Goal: Find specific page/section: Find specific page/section

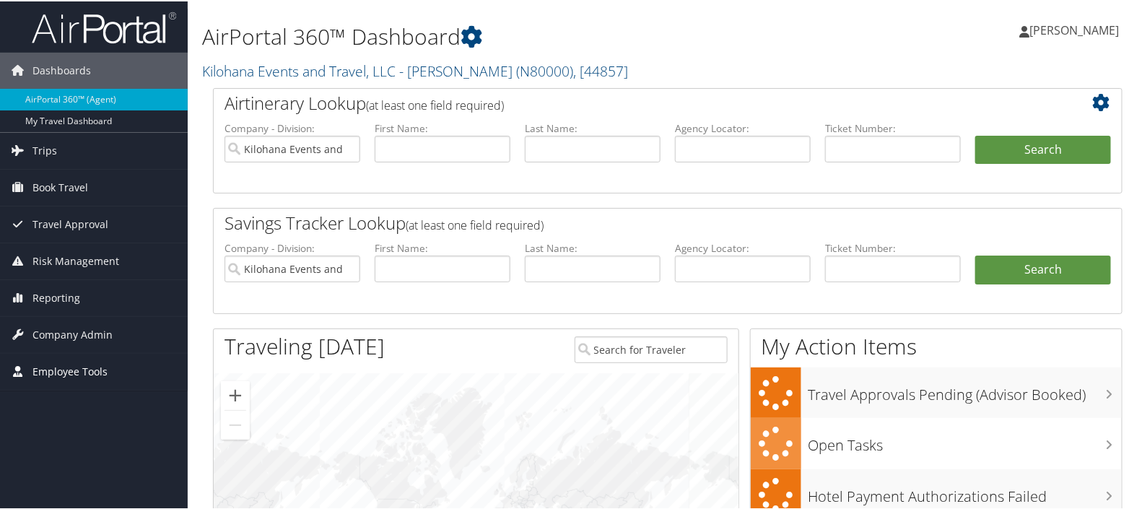
click at [71, 364] on span "Employee Tools" at bounding box center [69, 370] width 75 height 36
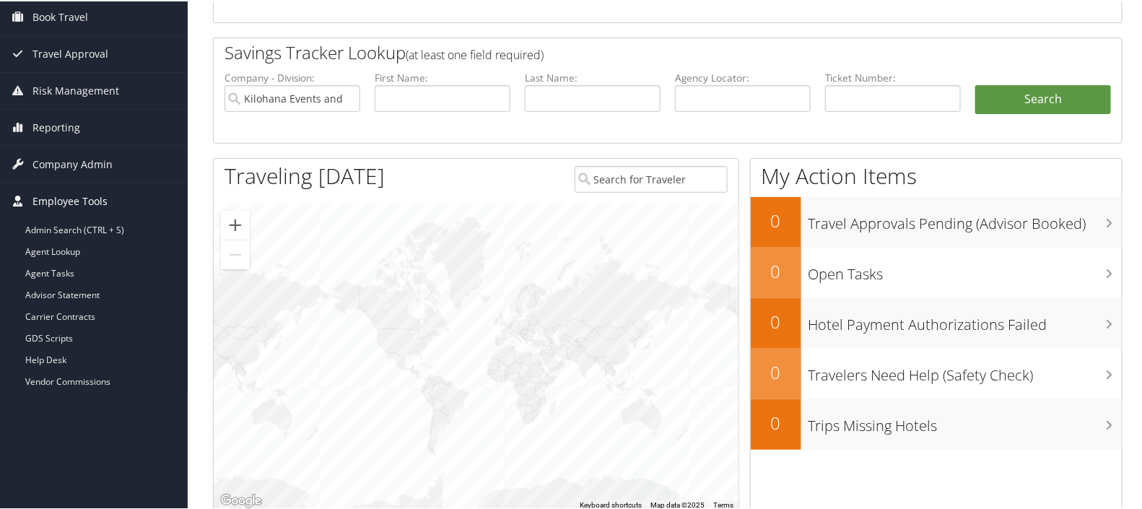
scroll to position [180, 0]
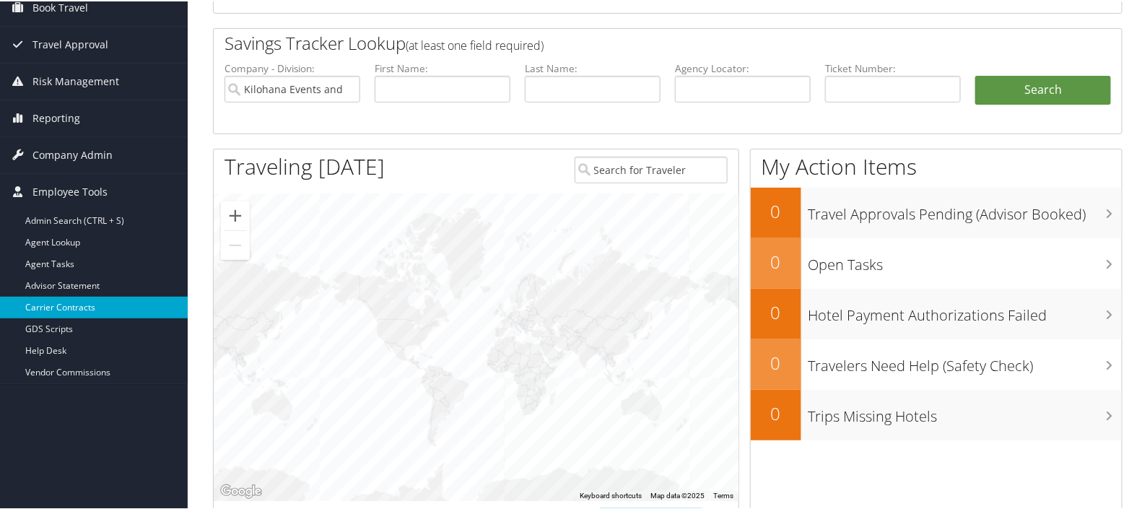
click at [72, 300] on link "Carrier Contracts" at bounding box center [94, 306] width 188 height 22
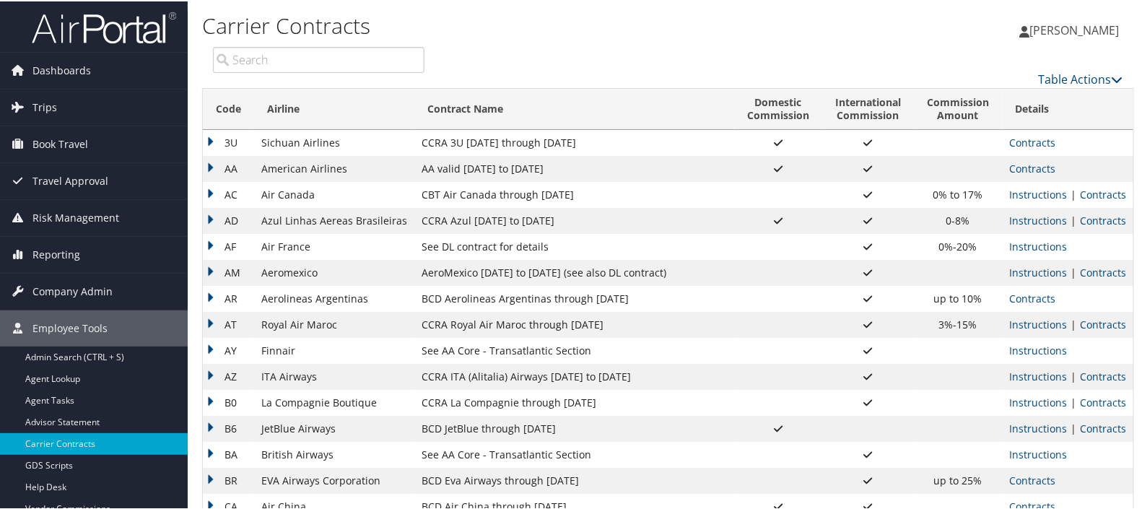
click at [1056, 21] on span "[PERSON_NAME]" at bounding box center [1073, 29] width 89 height 16
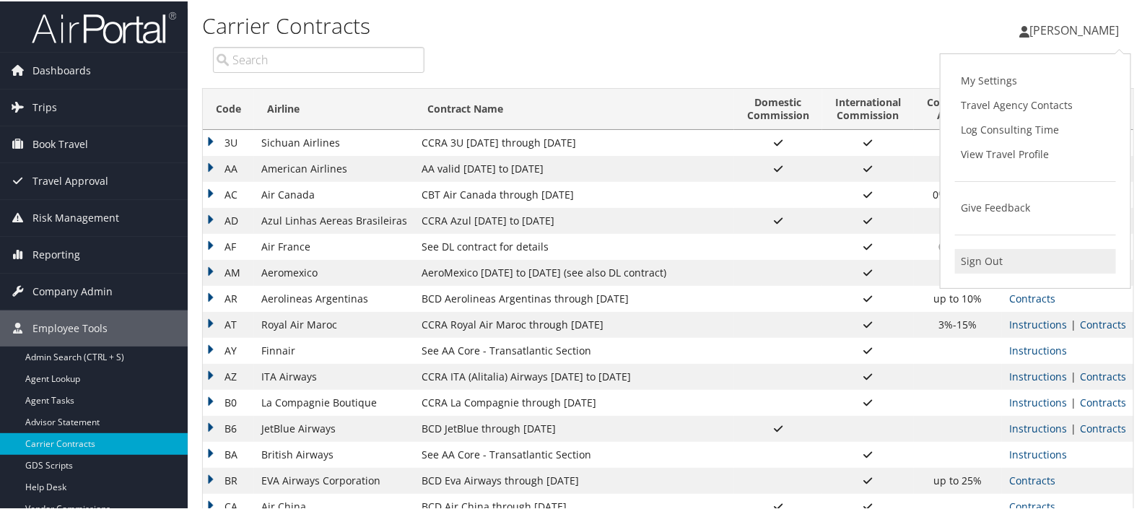
click at [976, 256] on link "Sign Out" at bounding box center [1035, 260] width 161 height 25
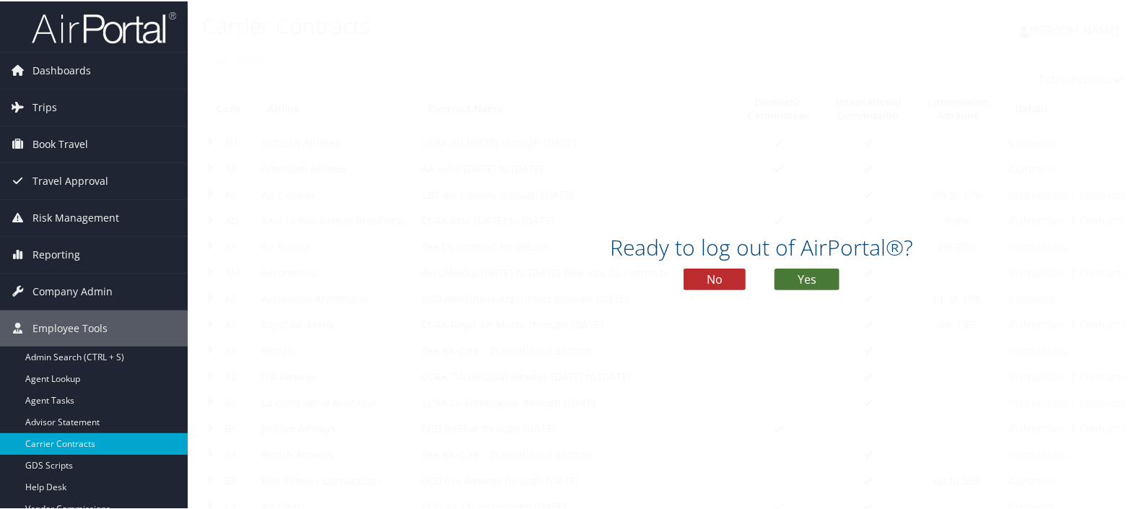
click at [791, 281] on button "Yes" at bounding box center [806, 278] width 65 height 22
